Goal: Information Seeking & Learning: Find specific fact

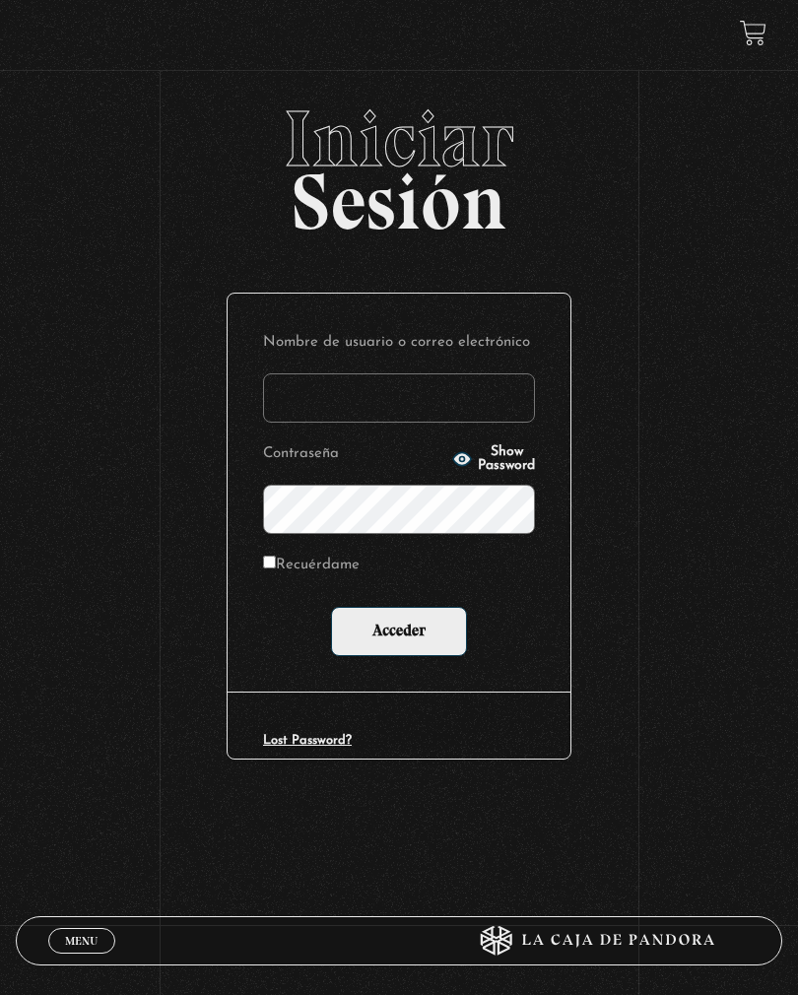
type input "[PERSON_NAME]"
click at [399, 632] on input "Acceder" at bounding box center [399, 631] width 136 height 49
click at [401, 621] on input "Acceder" at bounding box center [399, 631] width 136 height 49
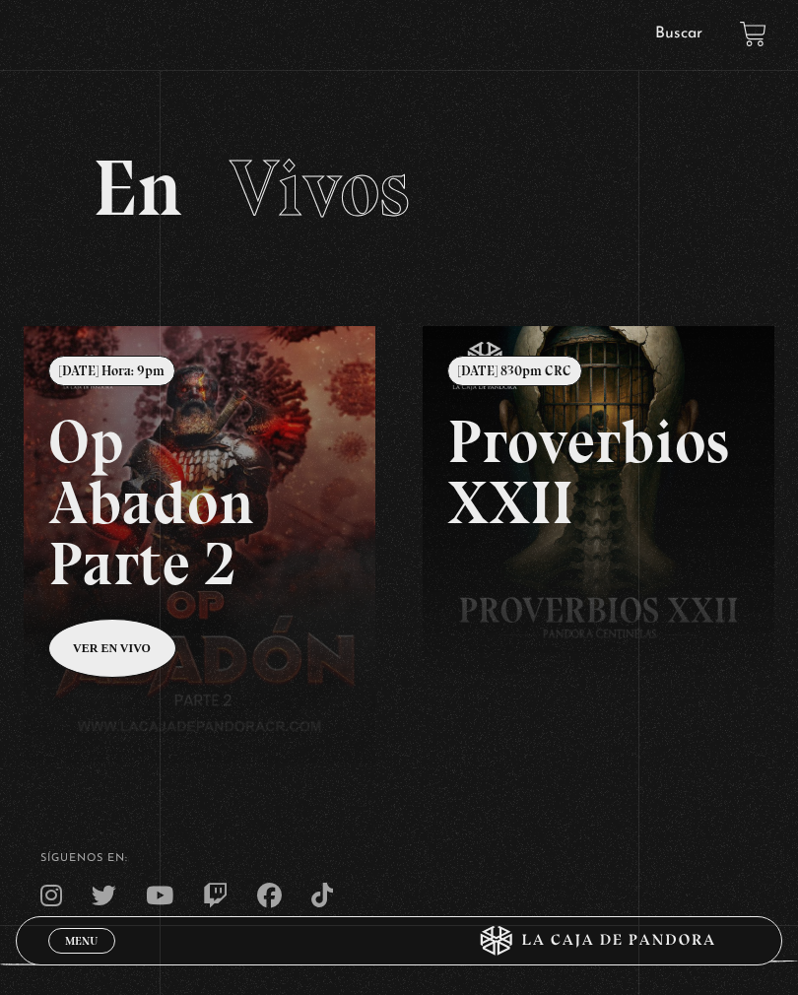
click at [670, 54] on div "ingresar al sitio Ver Video Más Información Solicitar Por favor coloque su disp…" at bounding box center [399, 567] width 798 height 1135
click at [696, 30] on link "Buscar" at bounding box center [678, 34] width 47 height 16
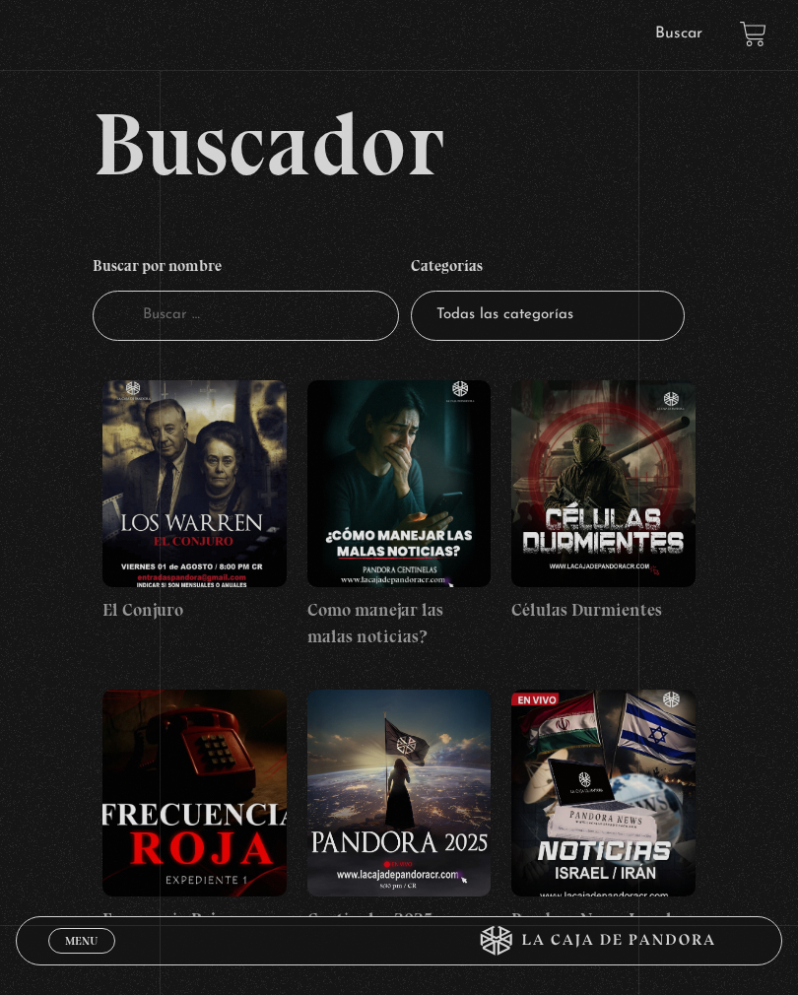
click at [159, 321] on input "Buscador" at bounding box center [246, 316] width 306 height 50
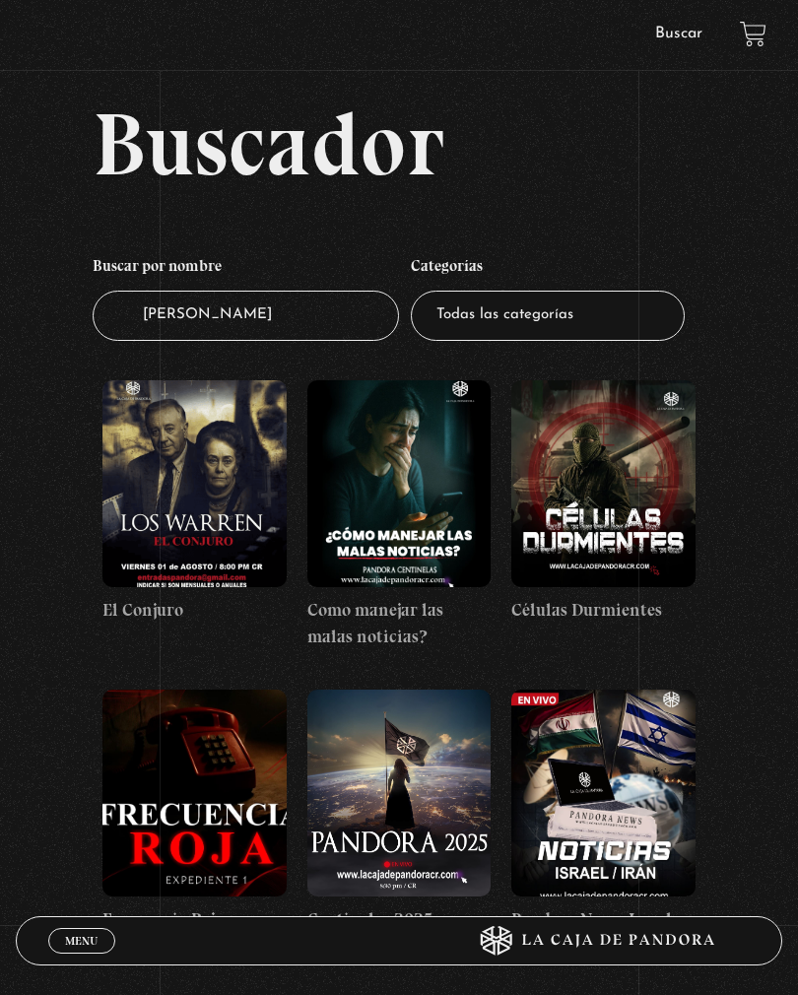
type input "Madona"
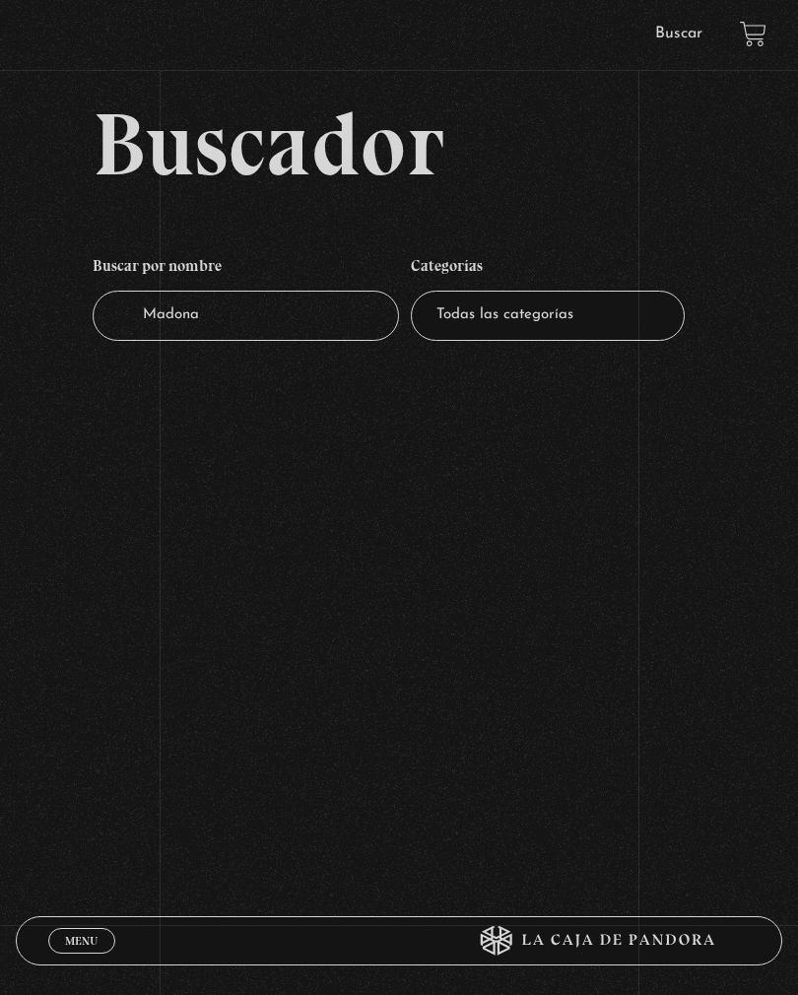
click at [205, 314] on input "Madona" at bounding box center [246, 316] width 306 height 50
type input "[PERSON_NAME]"
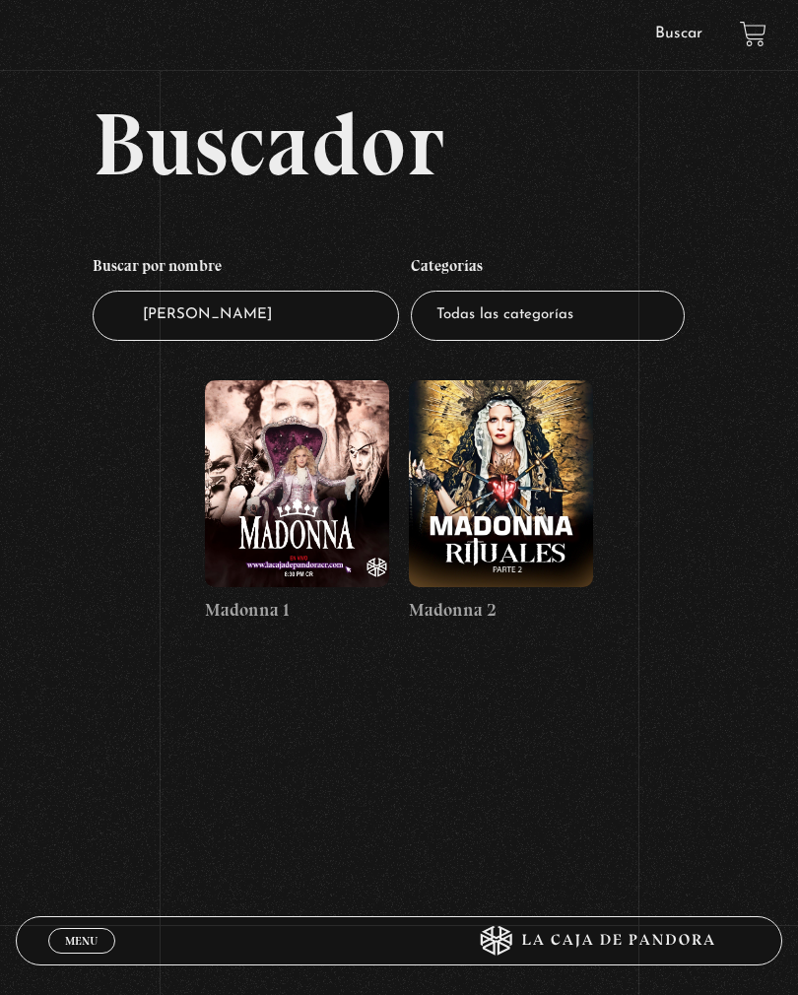
click at [247, 516] on figure at bounding box center [297, 483] width 184 height 207
